Goal: Information Seeking & Learning: Learn about a topic

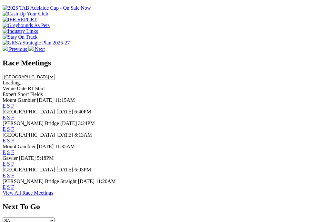
scroll to position [300, 2]
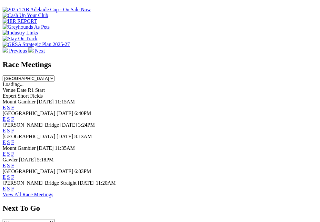
click at [14, 117] on link "F" at bounding box center [12, 119] width 3 height 5
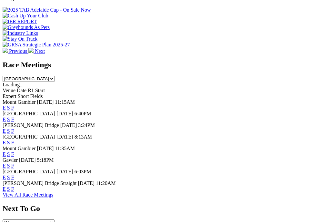
scroll to position [298, 2]
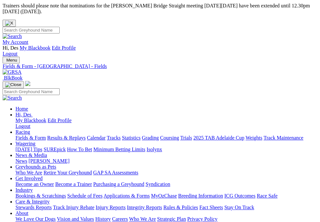
scroll to position [2, 0]
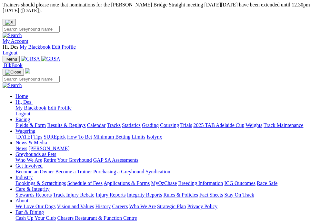
scroll to position [4, 2]
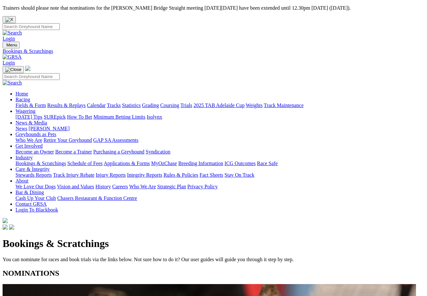
click at [85, 103] on link "Results & Replays" at bounding box center [66, 105] width 38 height 5
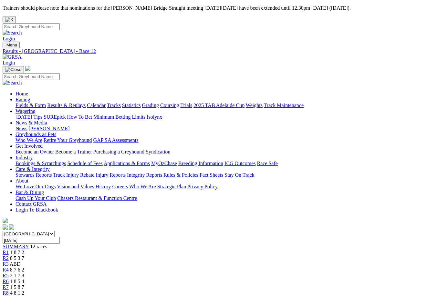
click at [77, 103] on link "Results & Replays" at bounding box center [66, 105] width 38 height 5
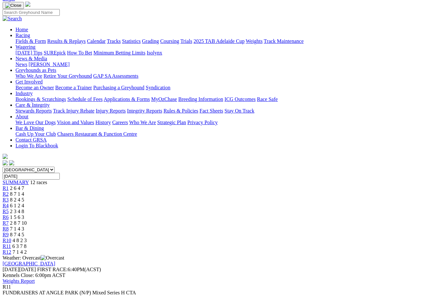
scroll to position [70, 0]
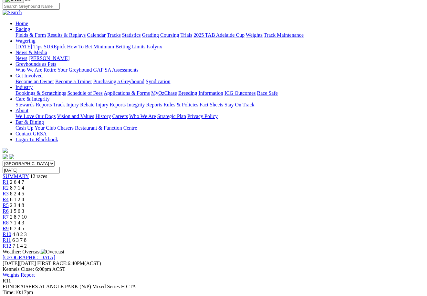
click at [11, 243] on span "R12" at bounding box center [7, 245] width 9 height 5
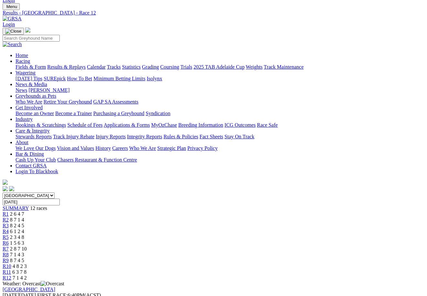
scroll to position [30, 1]
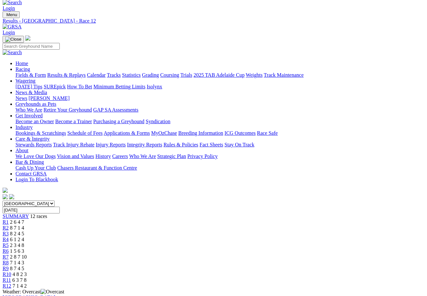
click at [366, 278] on div "R11 6 3 7 8" at bounding box center [214, 281] width 422 height 6
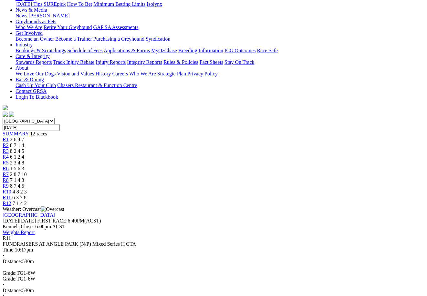
scroll to position [105, 0]
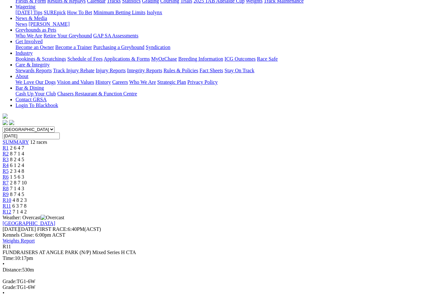
drag, startPoint x: 391, startPoint y: 4, endPoint x: 387, endPoint y: 10, distance: 7.0
click at [27, 209] on span "7 1 4 2" at bounding box center [20, 211] width 14 height 5
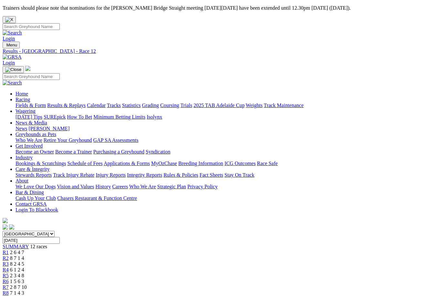
click at [24, 250] on span "2 6 4 7" at bounding box center [17, 252] width 14 height 5
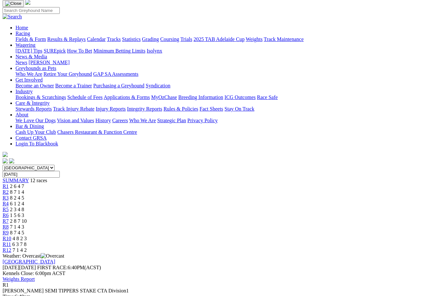
scroll to position [67, 0]
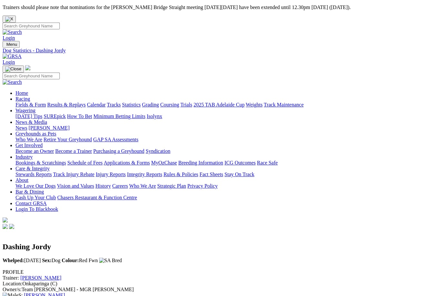
scroll to position [1, 0]
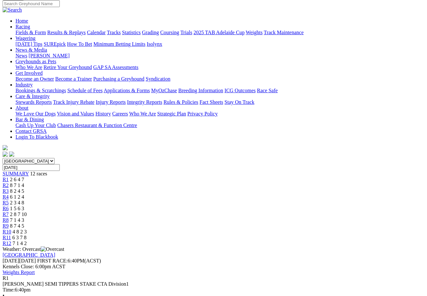
scroll to position [94, 0]
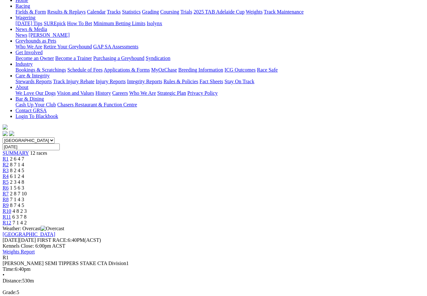
click at [24, 162] on span "8 7 1 4" at bounding box center [17, 164] width 14 height 5
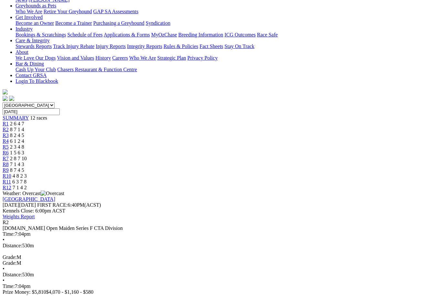
scroll to position [147, 0]
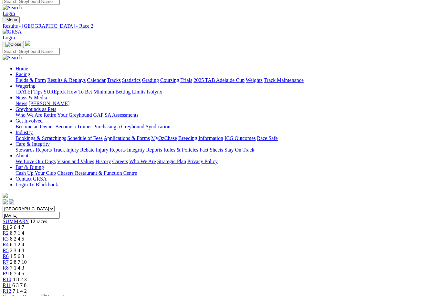
scroll to position [25, 0]
click at [24, 271] on span "8 7 4 5" at bounding box center [17, 273] width 14 height 5
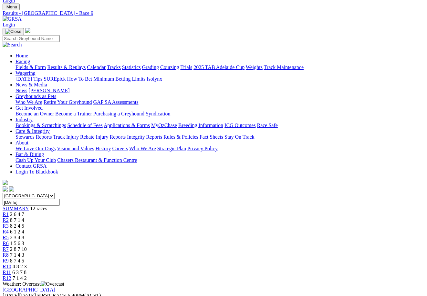
scroll to position [43, 0]
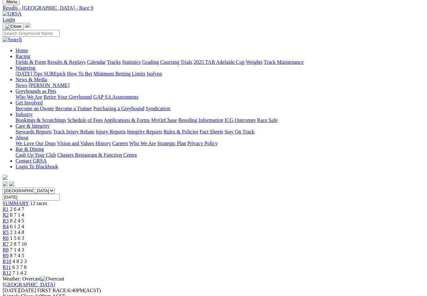
click at [11, 259] on span "R10" at bounding box center [7, 261] width 9 height 5
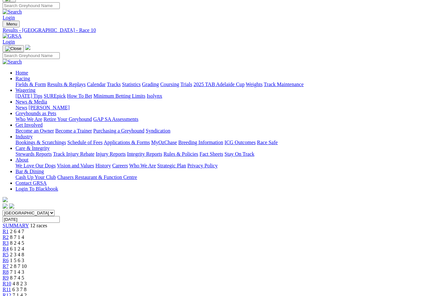
scroll to position [14, 0]
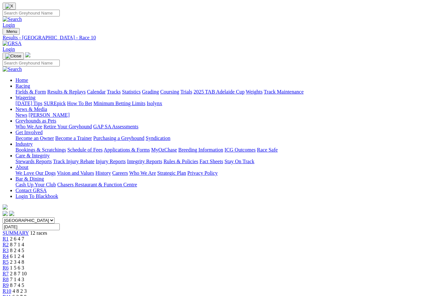
click at [24, 277] on span "7 1 4 3" at bounding box center [17, 279] width 14 height 5
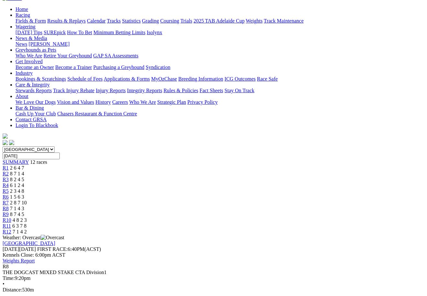
scroll to position [70, 0]
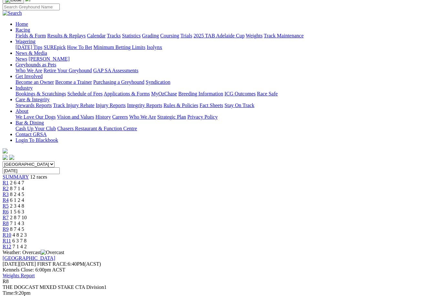
click at [306, 227] on div "R9 8 7 4 5" at bounding box center [214, 230] width 422 height 6
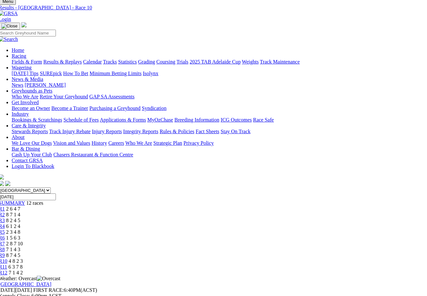
scroll to position [44, 4]
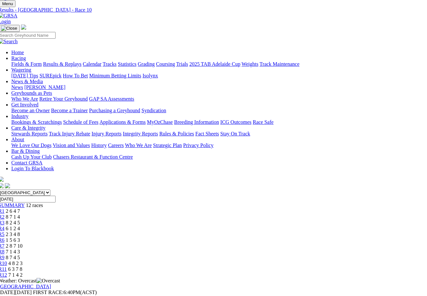
click at [364, 267] on div "R11 6 3 7 8" at bounding box center [209, 270] width 422 height 6
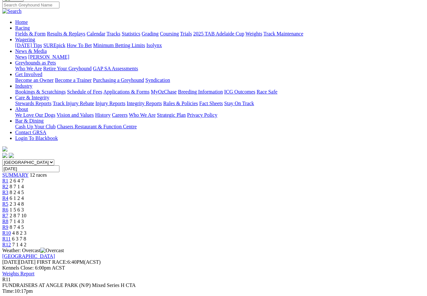
scroll to position [70, 0]
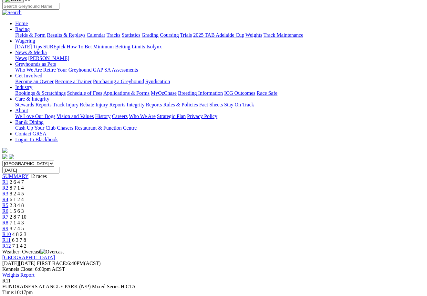
click at [24, 220] on span "7 1 4 3" at bounding box center [17, 222] width 14 height 5
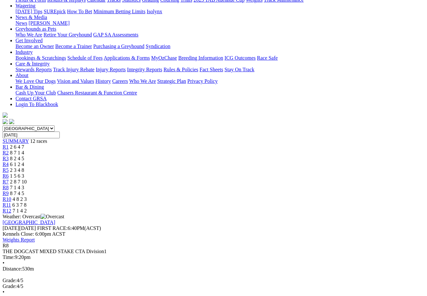
scroll to position [73, 0]
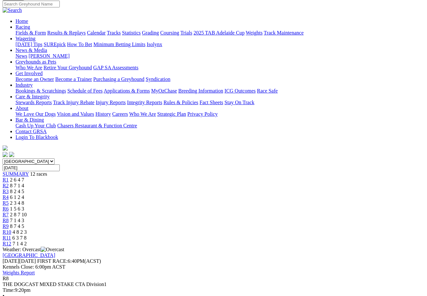
click at [9, 212] on link "R7" at bounding box center [6, 214] width 6 height 5
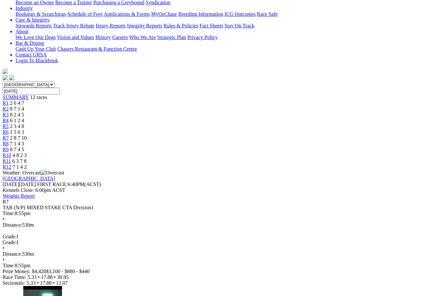
scroll to position [150, 0]
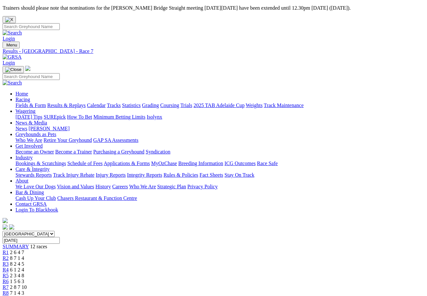
scroll to position [25, 0]
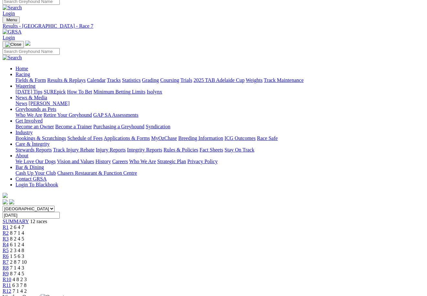
click at [9, 254] on span "R6" at bounding box center [6, 256] width 6 height 5
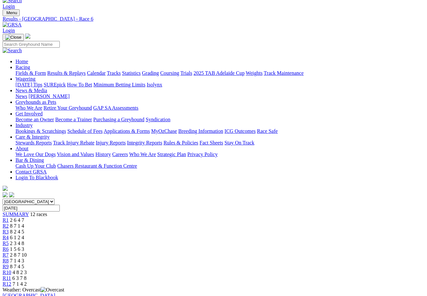
scroll to position [19, 0]
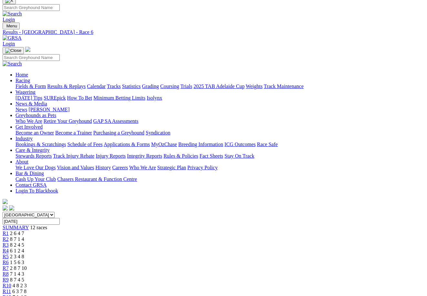
click at [9, 254] on span "R5" at bounding box center [6, 256] width 6 height 5
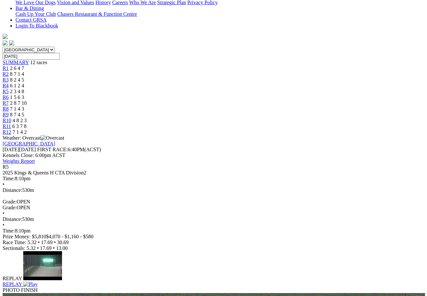
scroll to position [184, 0]
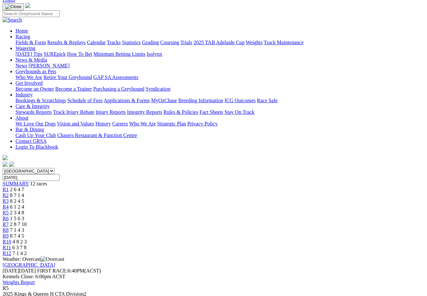
scroll to position [74, 0]
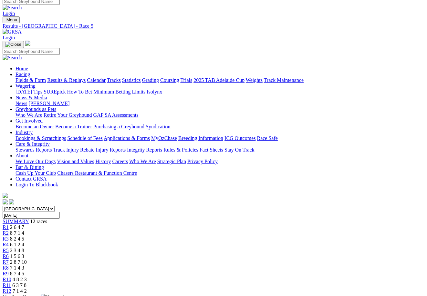
scroll to position [25, 0]
click at [156, 242] on div "R4 6 1 2 4" at bounding box center [214, 245] width 422 height 6
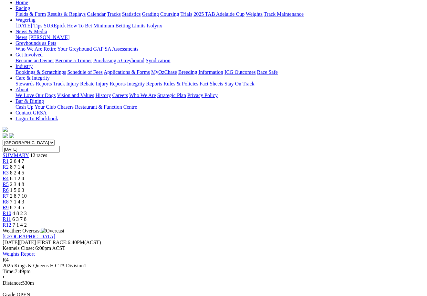
scroll to position [92, 0]
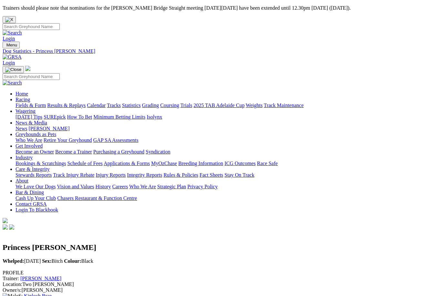
scroll to position [0, 0]
click at [31, 103] on link "Fields & Form" at bounding box center [30, 105] width 30 height 5
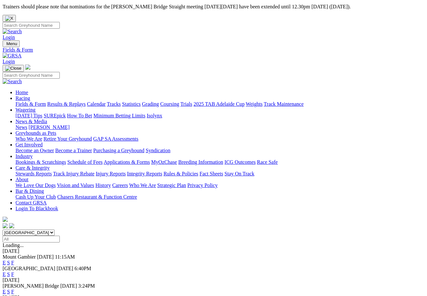
scroll to position [0, 0]
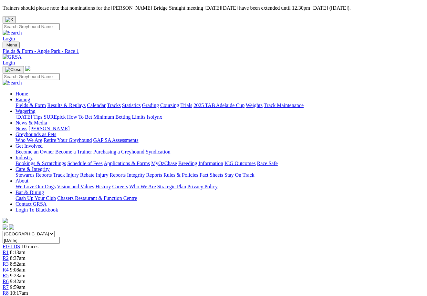
click at [9, 256] on link "R2" at bounding box center [6, 258] width 6 height 5
drag, startPoint x: 147, startPoint y: 110, endPoint x: 144, endPoint y: 112, distance: 3.5
click at [146, 262] on div "R3 8:52am" at bounding box center [214, 265] width 422 height 6
click at [32, 103] on link "Fields & Form" at bounding box center [30, 105] width 30 height 5
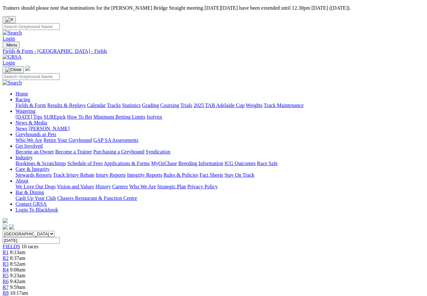
click at [25, 103] on link "Fields & Form" at bounding box center [30, 105] width 30 height 5
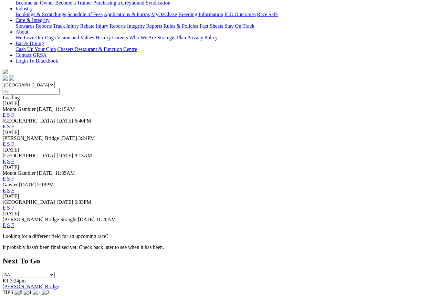
scroll to position [147, 1]
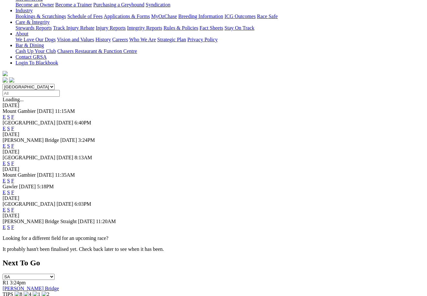
click at [14, 190] on link "F" at bounding box center [12, 192] width 3 height 5
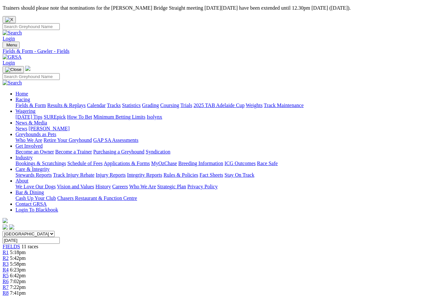
scroll to position [2, 1]
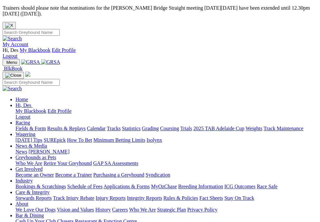
click at [5, 64] on img "Toggle navigation" at bounding box center [5, 64] width 0 height 0
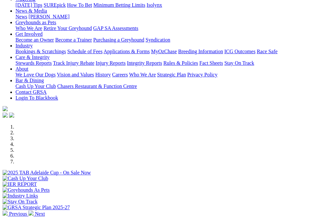
scroll to position [136, 0]
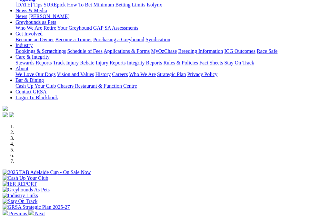
click at [223, 199] on div at bounding box center [160, 199] width 315 height 0
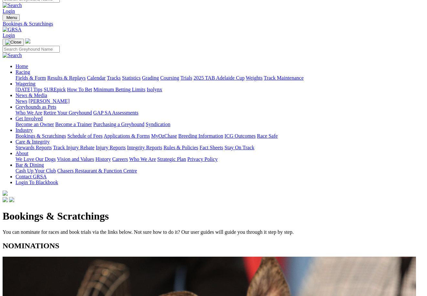
scroll to position [30, 0]
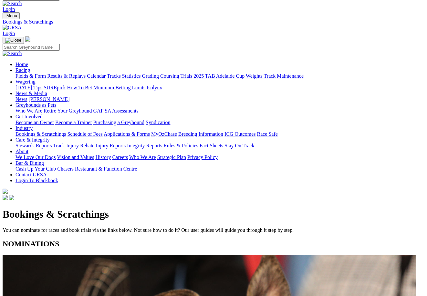
click at [30, 67] on link "Racing" at bounding box center [22, 69] width 15 height 5
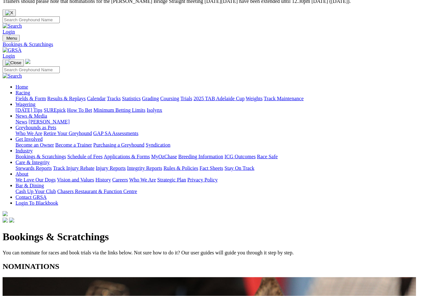
scroll to position [7, 1]
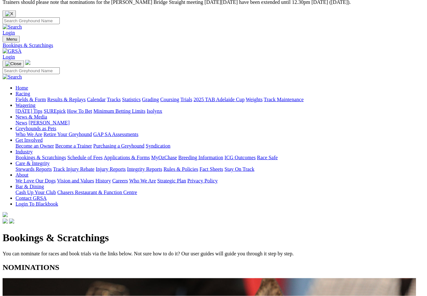
click at [31, 97] on link "Fields & Form" at bounding box center [30, 99] width 30 height 5
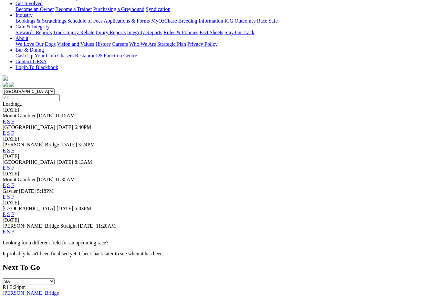
scroll to position [154, 0]
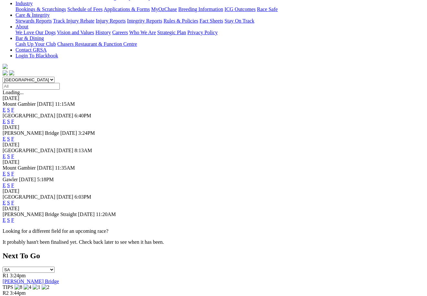
click at [6, 183] on link "E" at bounding box center [4, 185] width 3 height 5
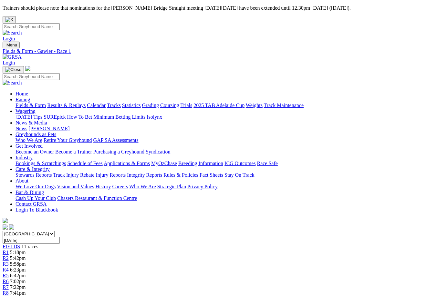
click at [26, 273] on span "6:42pm" at bounding box center [18, 275] width 16 height 5
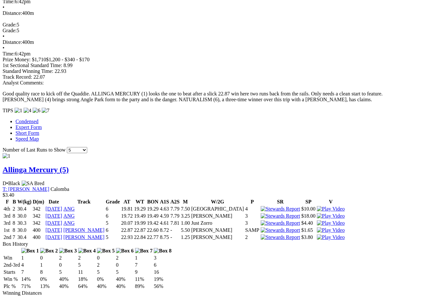
scroll to position [569, 0]
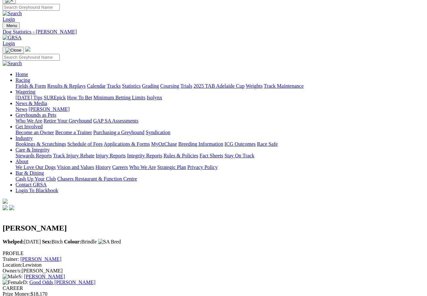
scroll to position [20, 0]
